Goal: Task Accomplishment & Management: Manage account settings

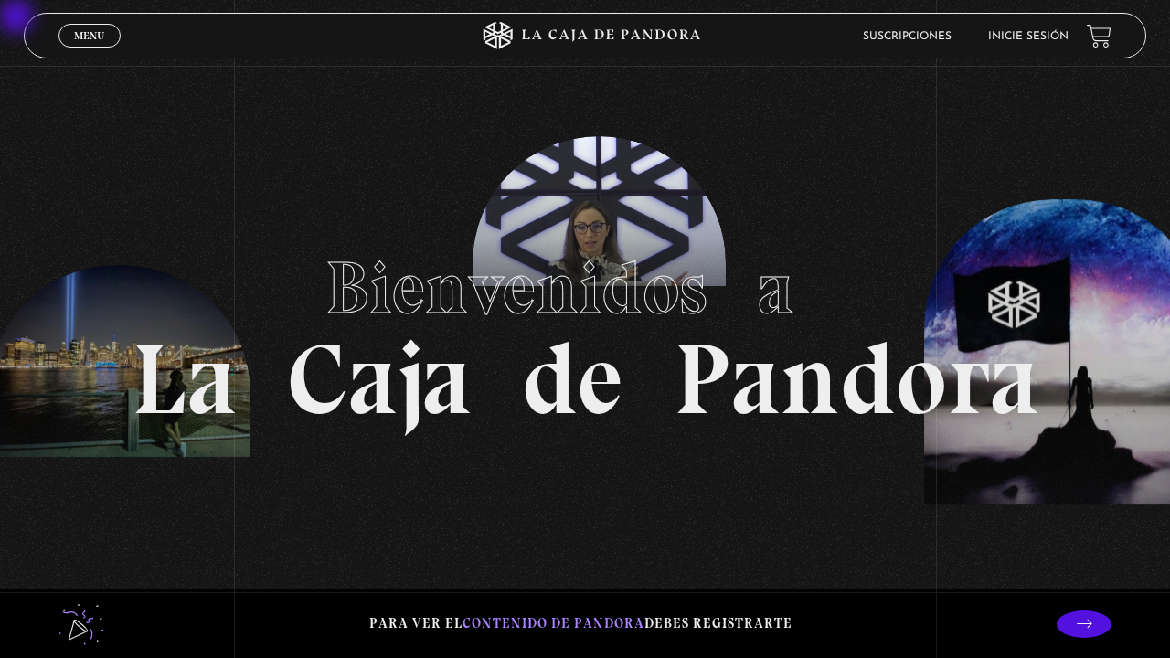
click at [1006, 35] on link "Inicie sesión" at bounding box center [1028, 36] width 80 height 11
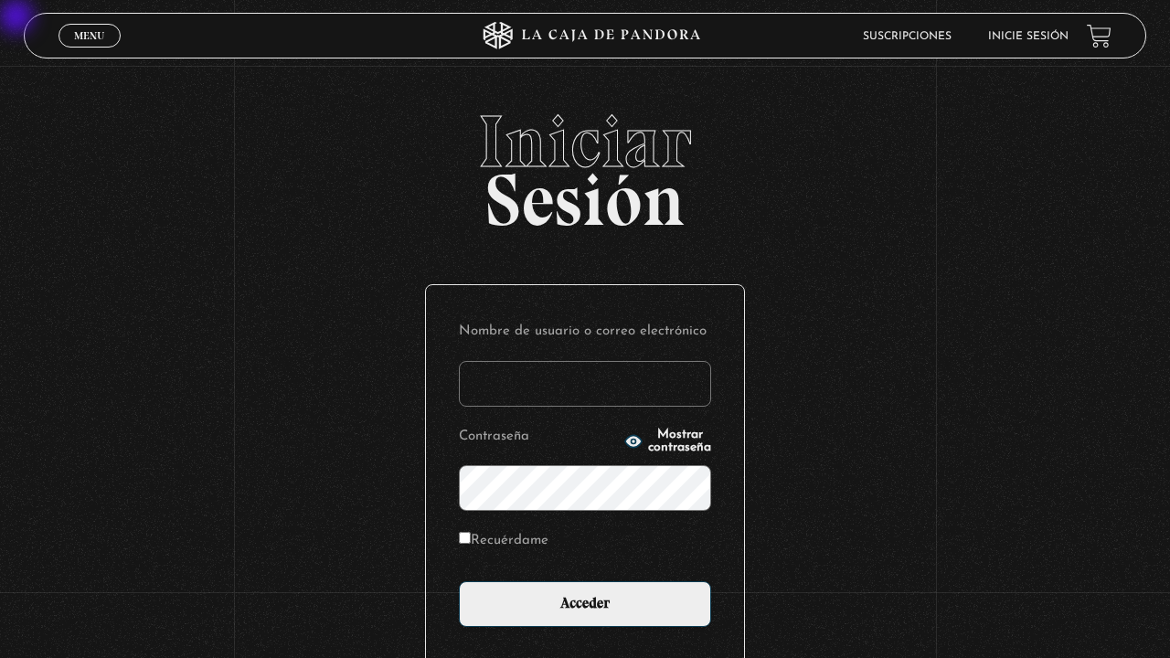
click at [544, 382] on input "Nombre de usuario o correo electrónico" at bounding box center [585, 384] width 252 height 46
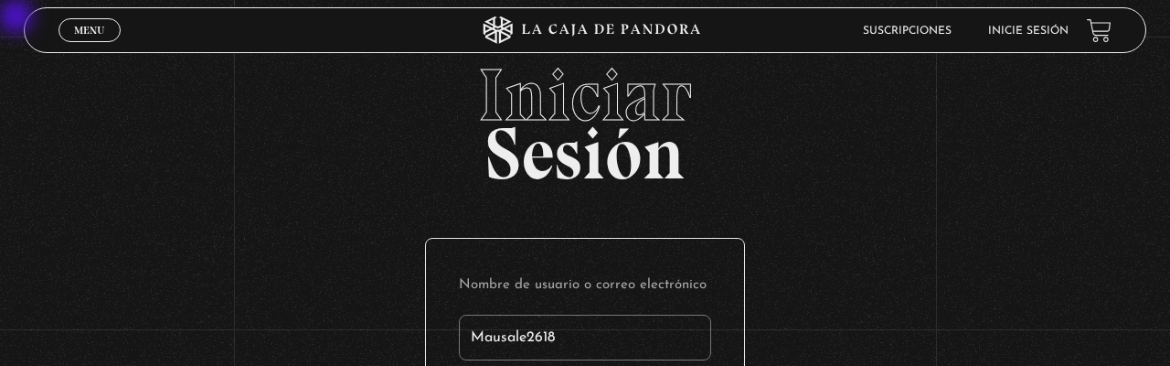
type input "Mausale2618"
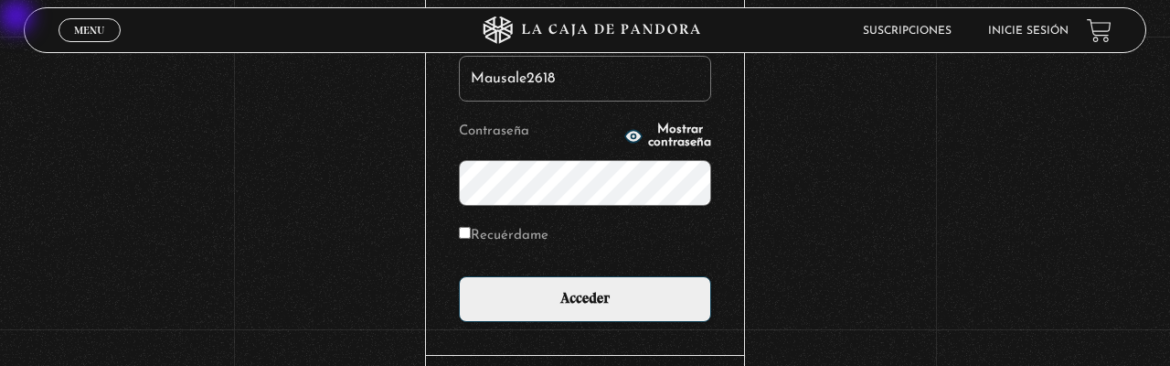
click at [459, 276] on input "Acceder" at bounding box center [585, 299] width 252 height 46
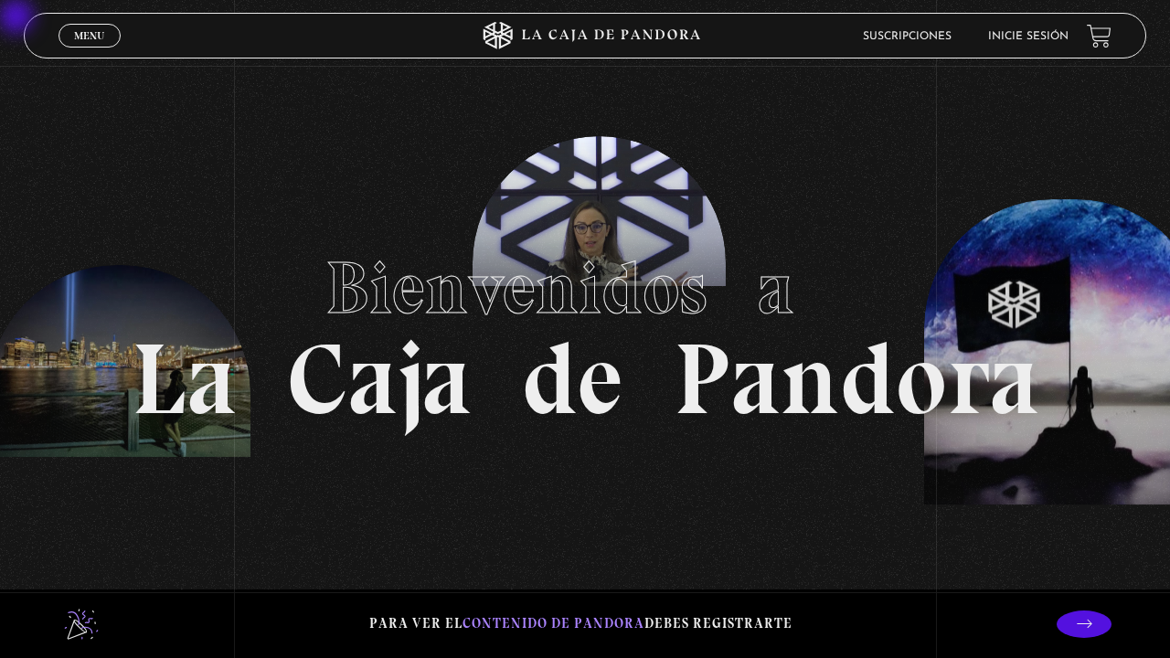
click at [1051, 37] on link "Inicie sesión" at bounding box center [1028, 36] width 80 height 11
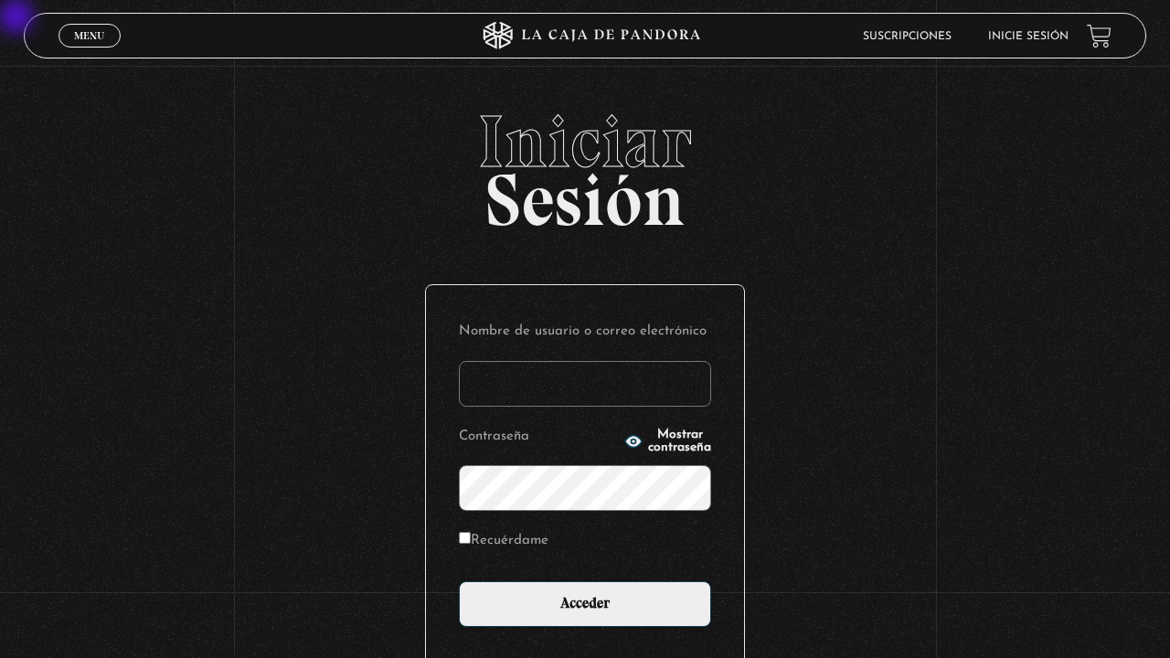
click at [532, 376] on input "Nombre de usuario o correo electrónico" at bounding box center [585, 384] width 252 height 46
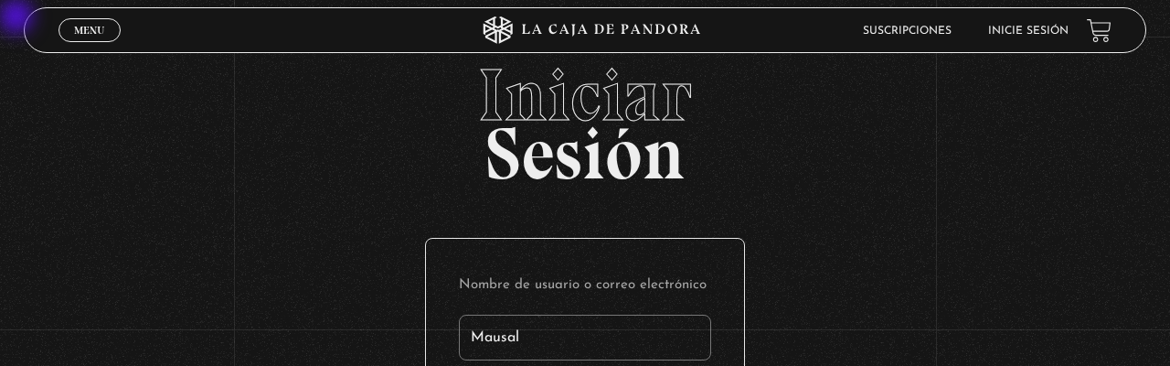
type input "Mausale"
